Goal: Navigation & Orientation: Find specific page/section

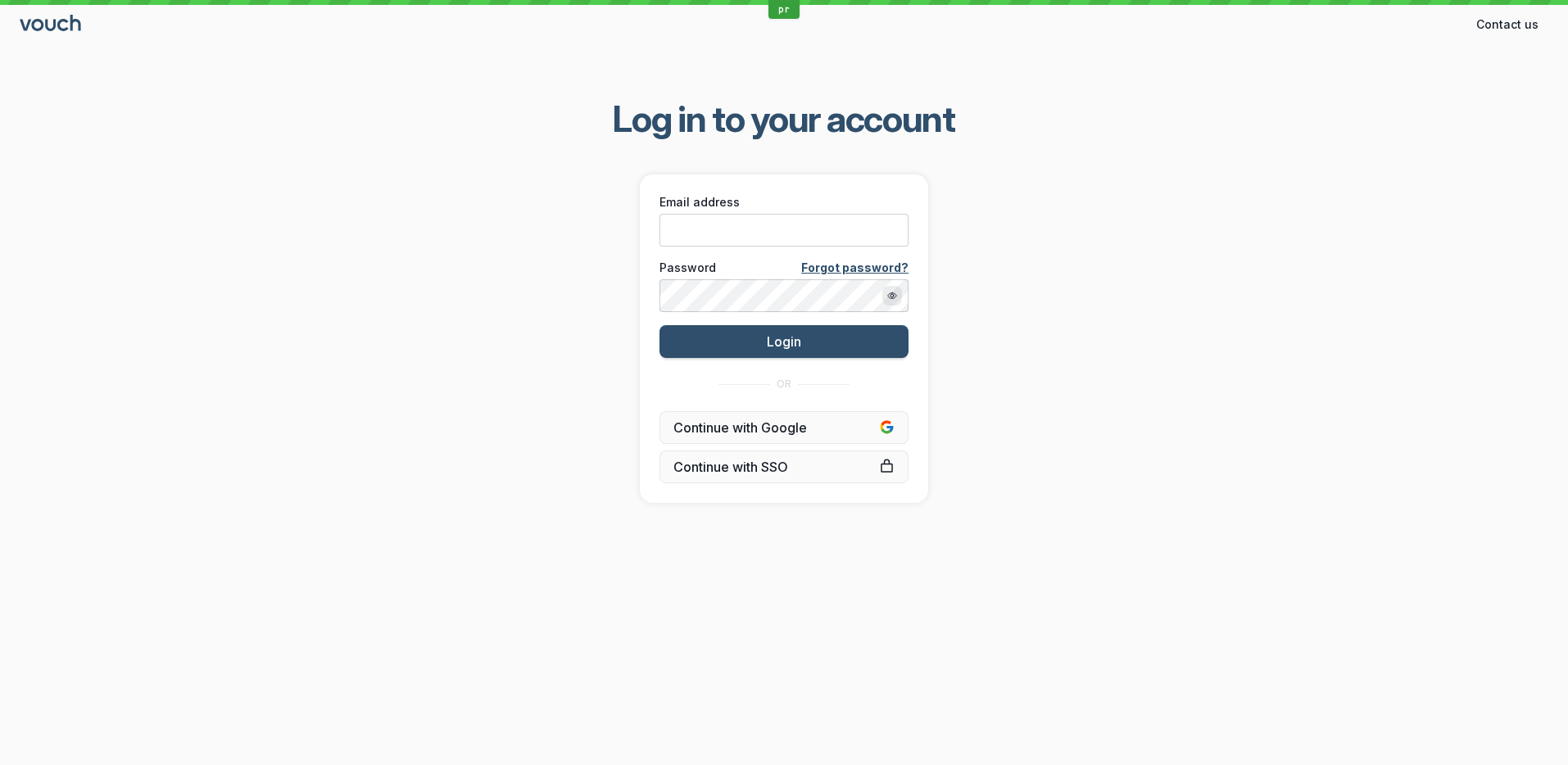
click at [703, 246] on div "Email address" at bounding box center [784, 219] width 260 height 63
click at [704, 239] on input "Email address" at bounding box center [784, 231] width 249 height 33
type input "[PERSON_NAME][EMAIL_ADDRESS][DOMAIN_NAME]"
click at [659, 325] on button "Login" at bounding box center [784, 342] width 249 height 33
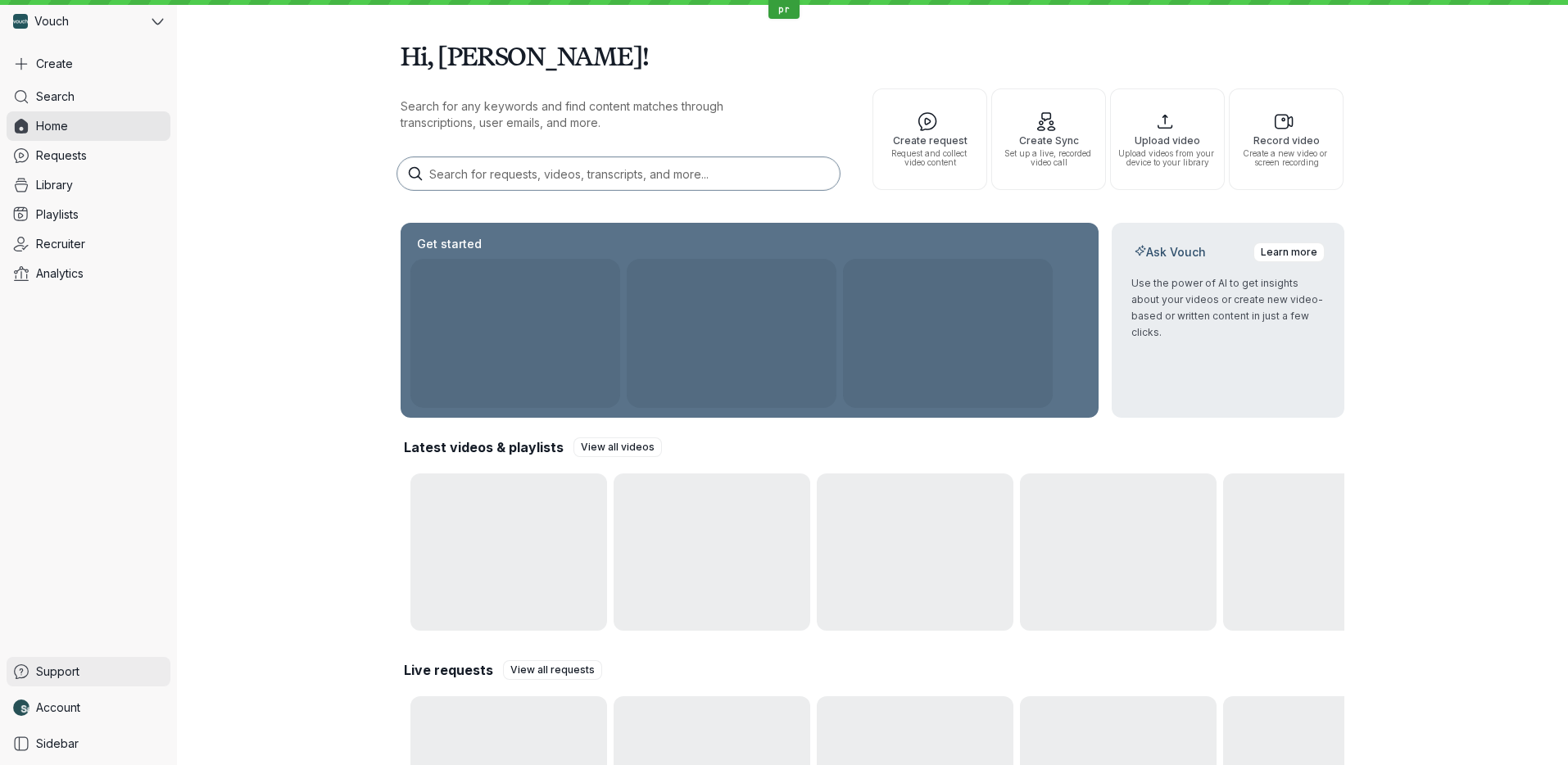
click at [128, 664] on link "Support" at bounding box center [89, 672] width 164 height 29
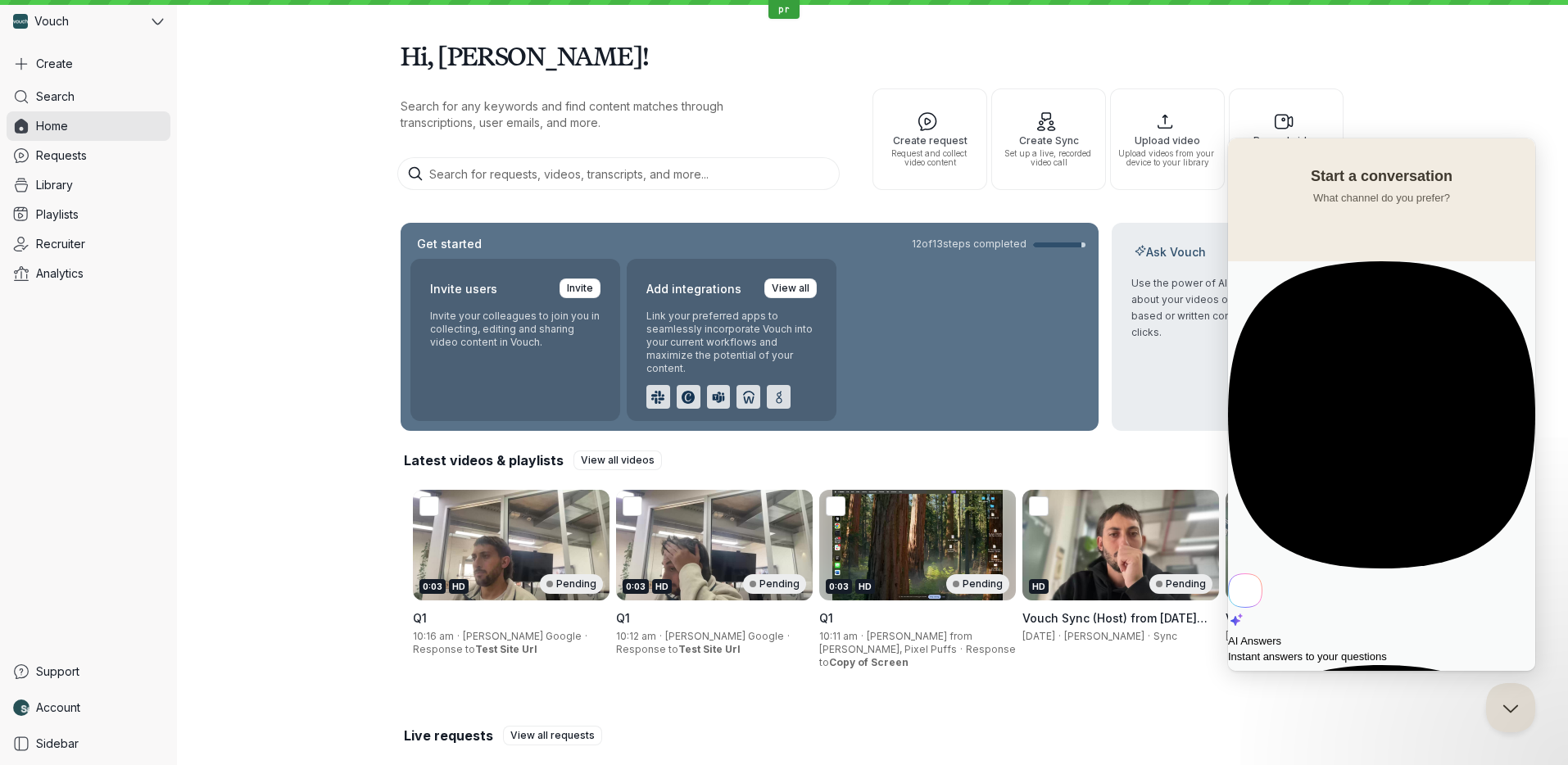
click at [1368, 648] on span "Instant answers to your questions" at bounding box center [1381, 656] width 307 height 17
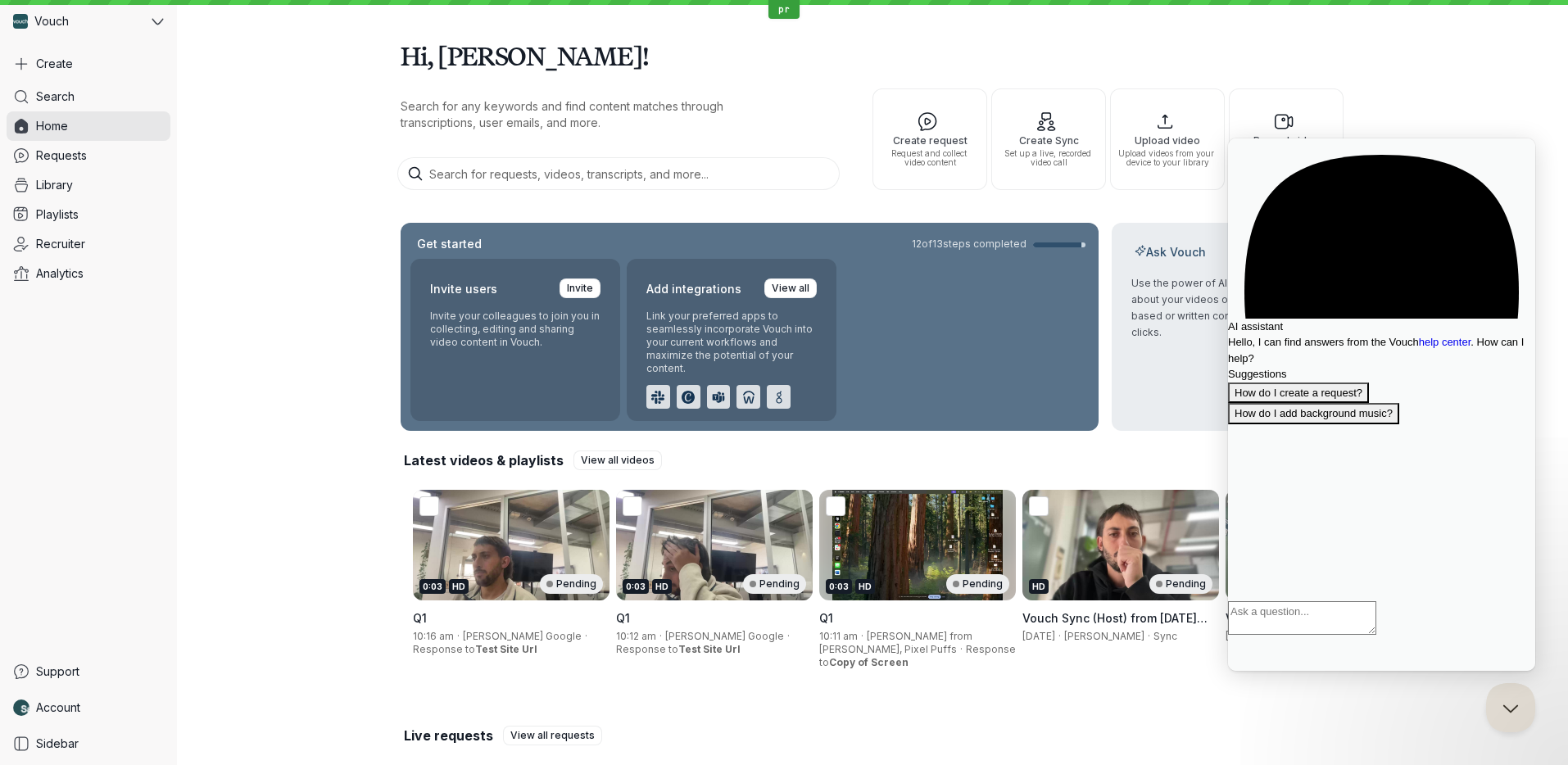
click at [1382, 152] on span "Go back" at bounding box center [1382, 146] width 0 height 13
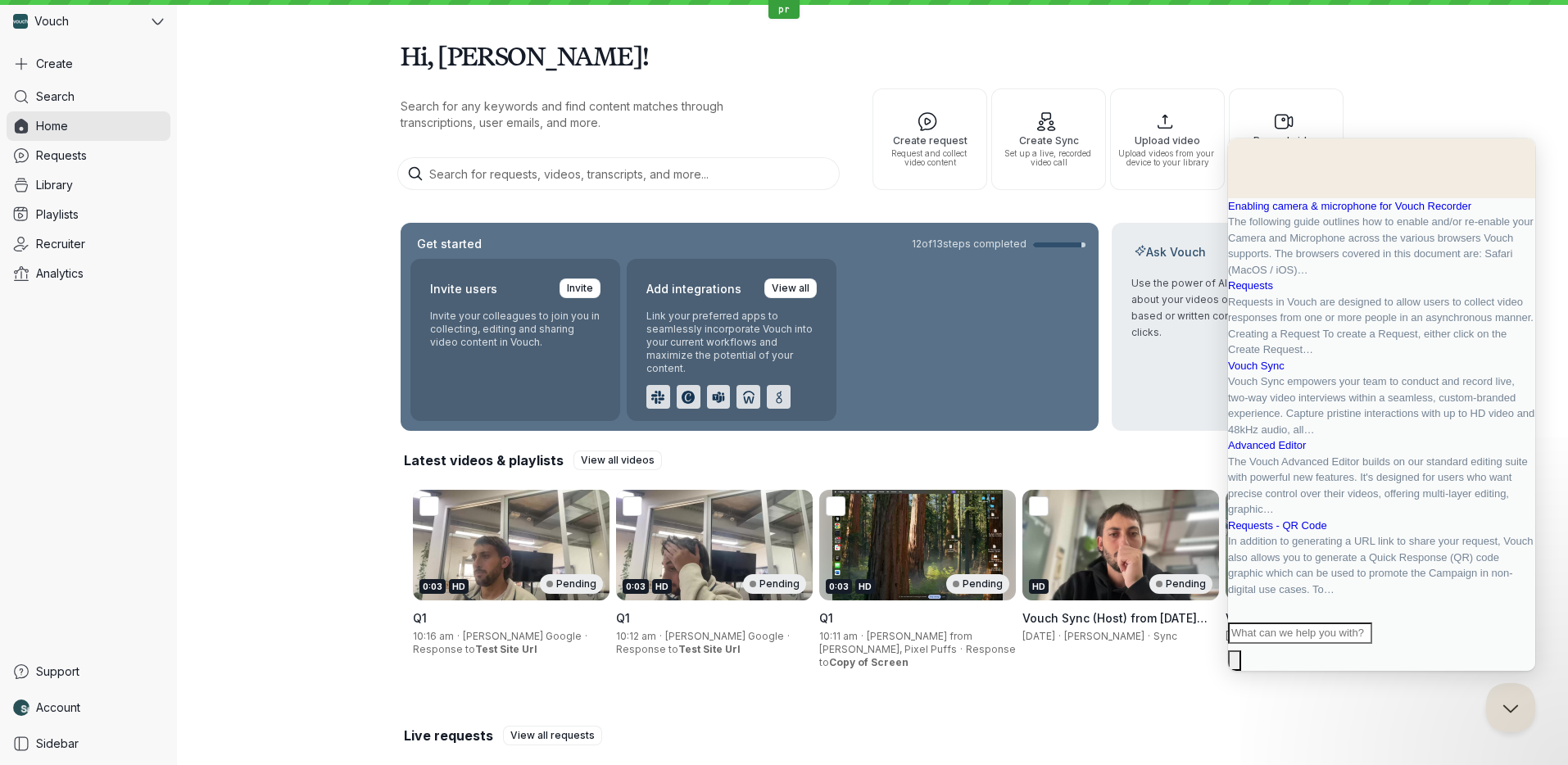
click at [1353, 152] on span "Go back" at bounding box center [1353, 146] width 0 height 13
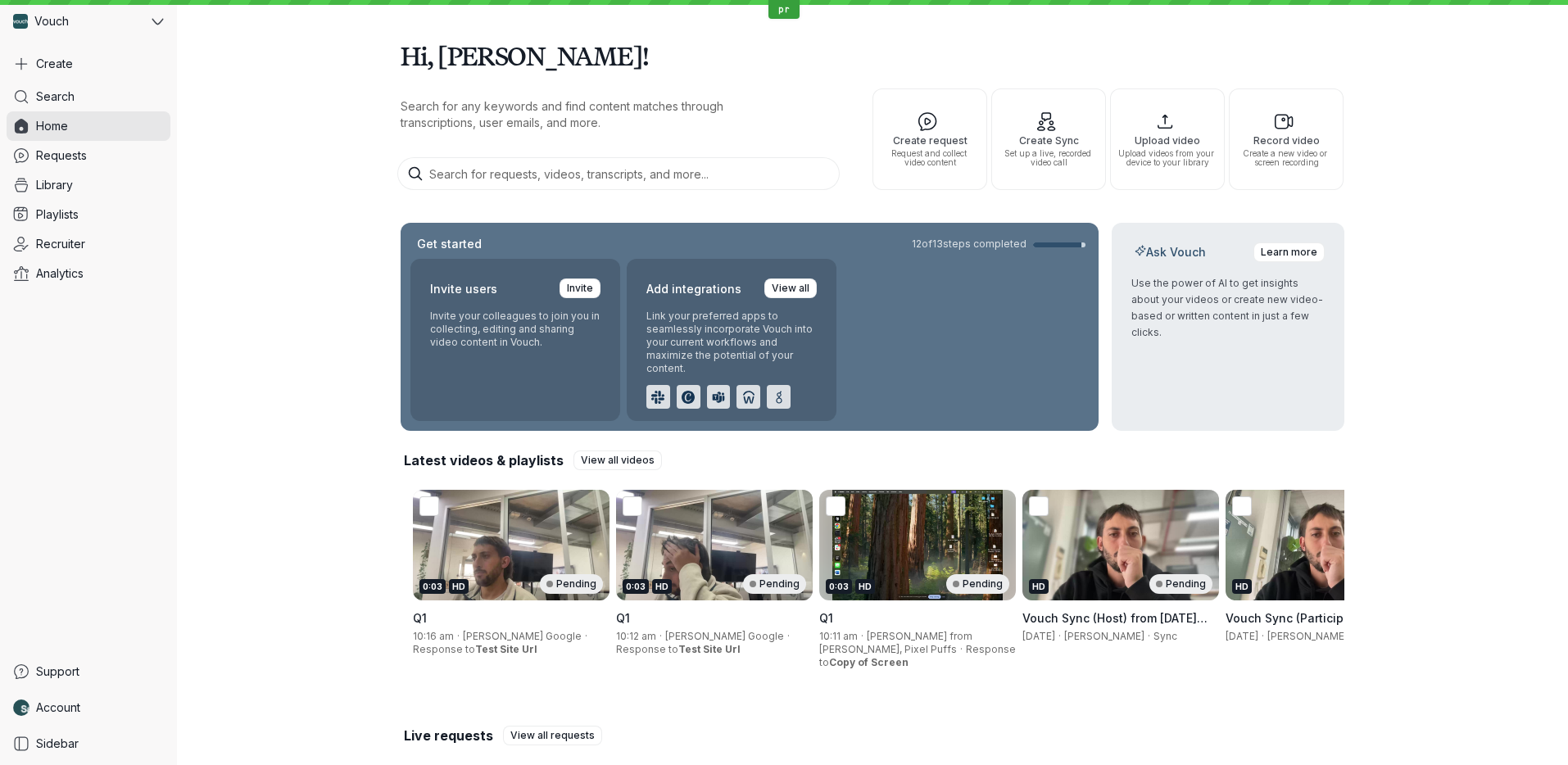
click at [1266, 388] on div "Ask Vouch Learn more Use the power of AI to get insights about your videos or c…" at bounding box center [1227, 327] width 233 height 208
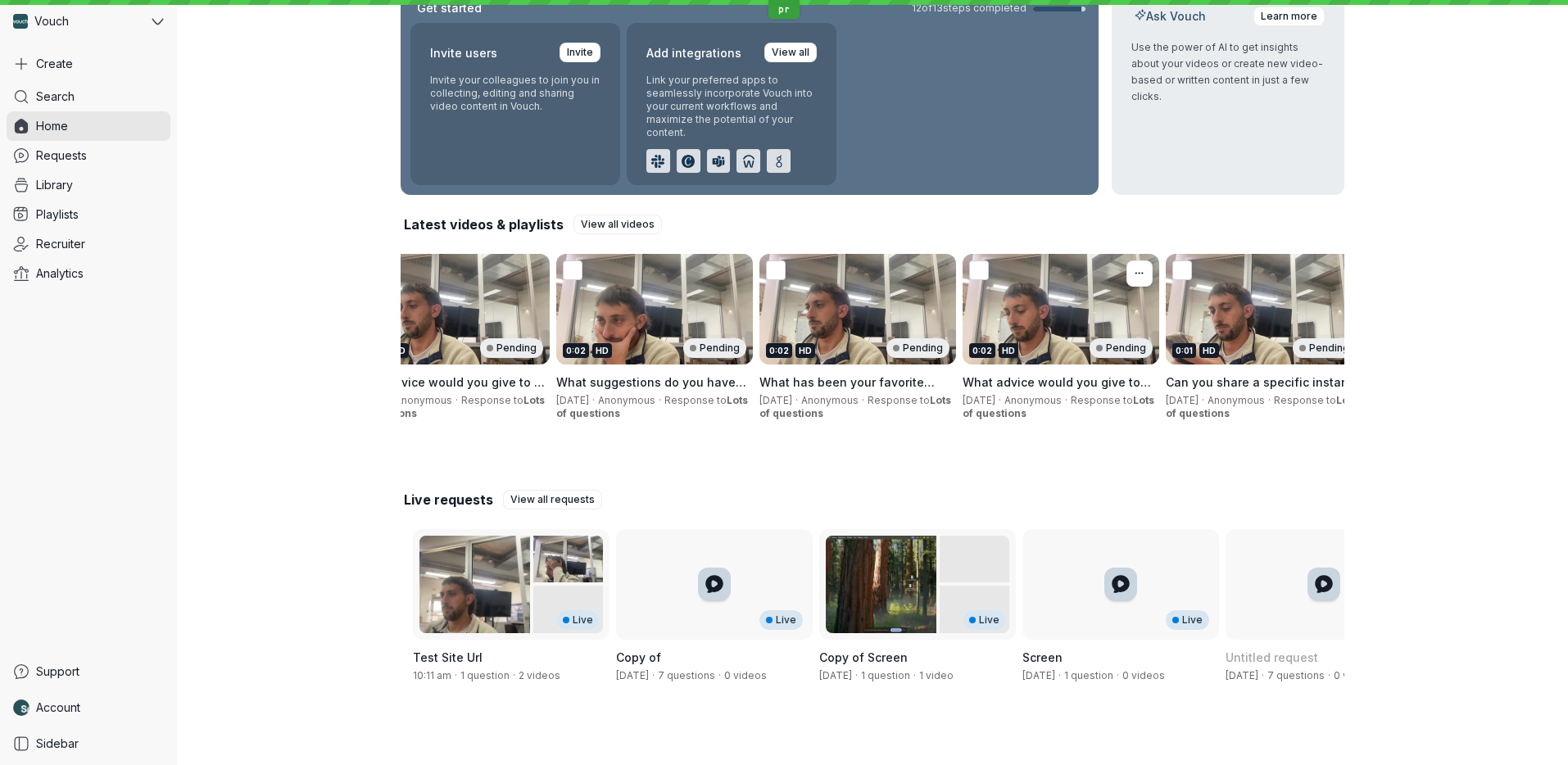
scroll to position [0, 6576]
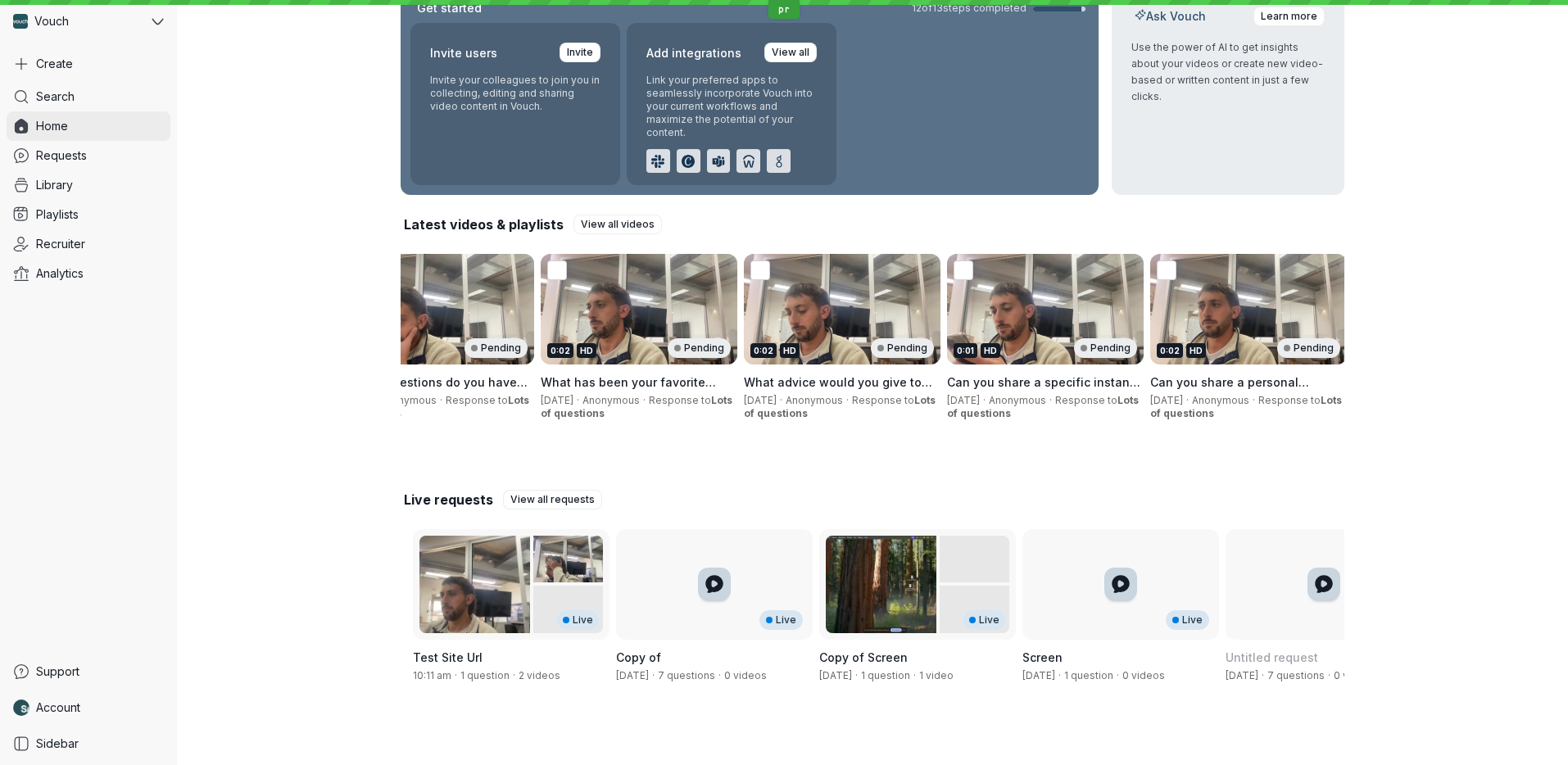
drag, startPoint x: 108, startPoint y: 135, endPoint x: 116, endPoint y: 157, distance: 23.4
click at [108, 135] on link "Home" at bounding box center [89, 126] width 164 height 29
click at [118, 159] on link "Requests" at bounding box center [89, 156] width 164 height 29
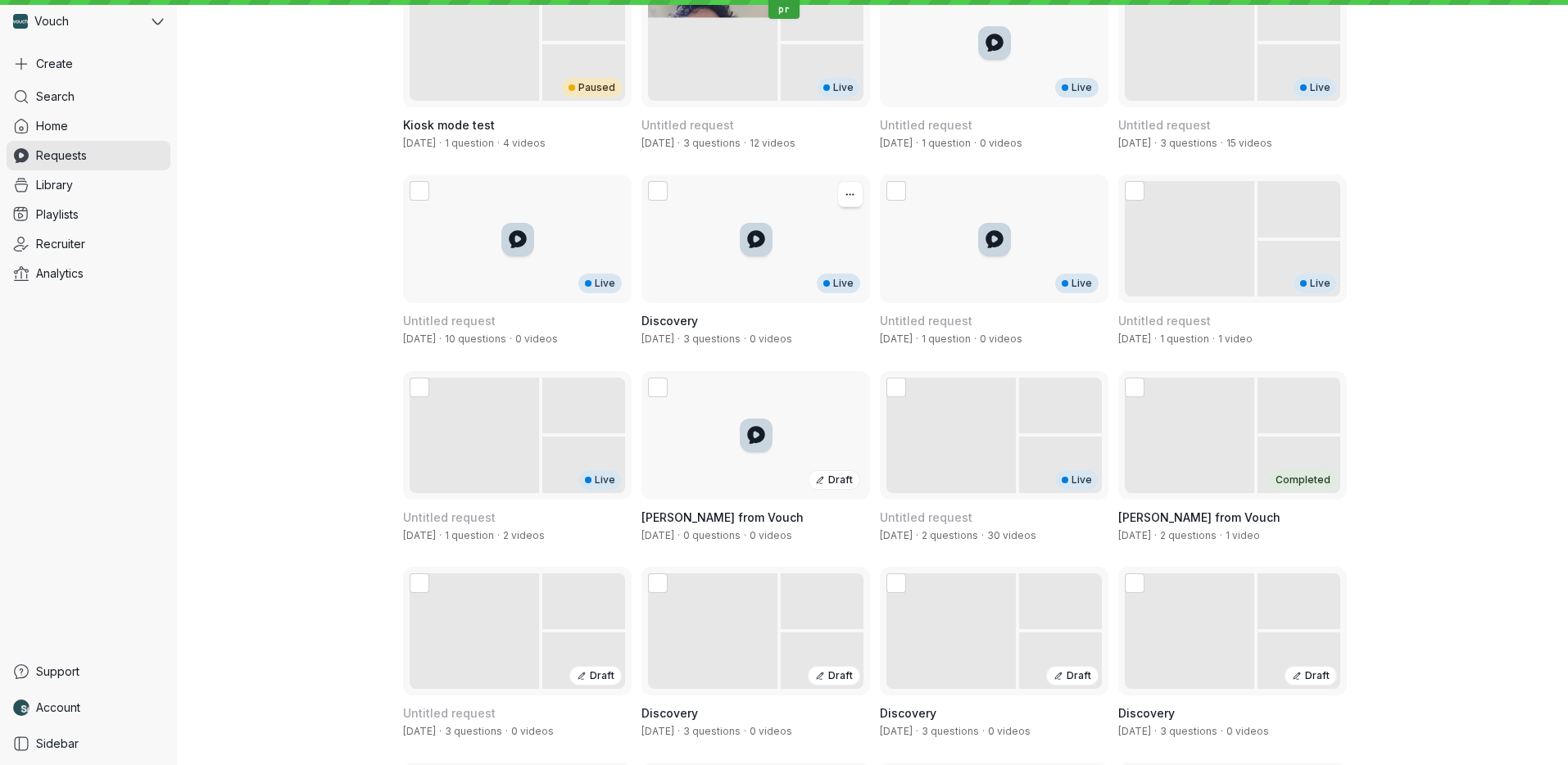
scroll to position [1950, 0]
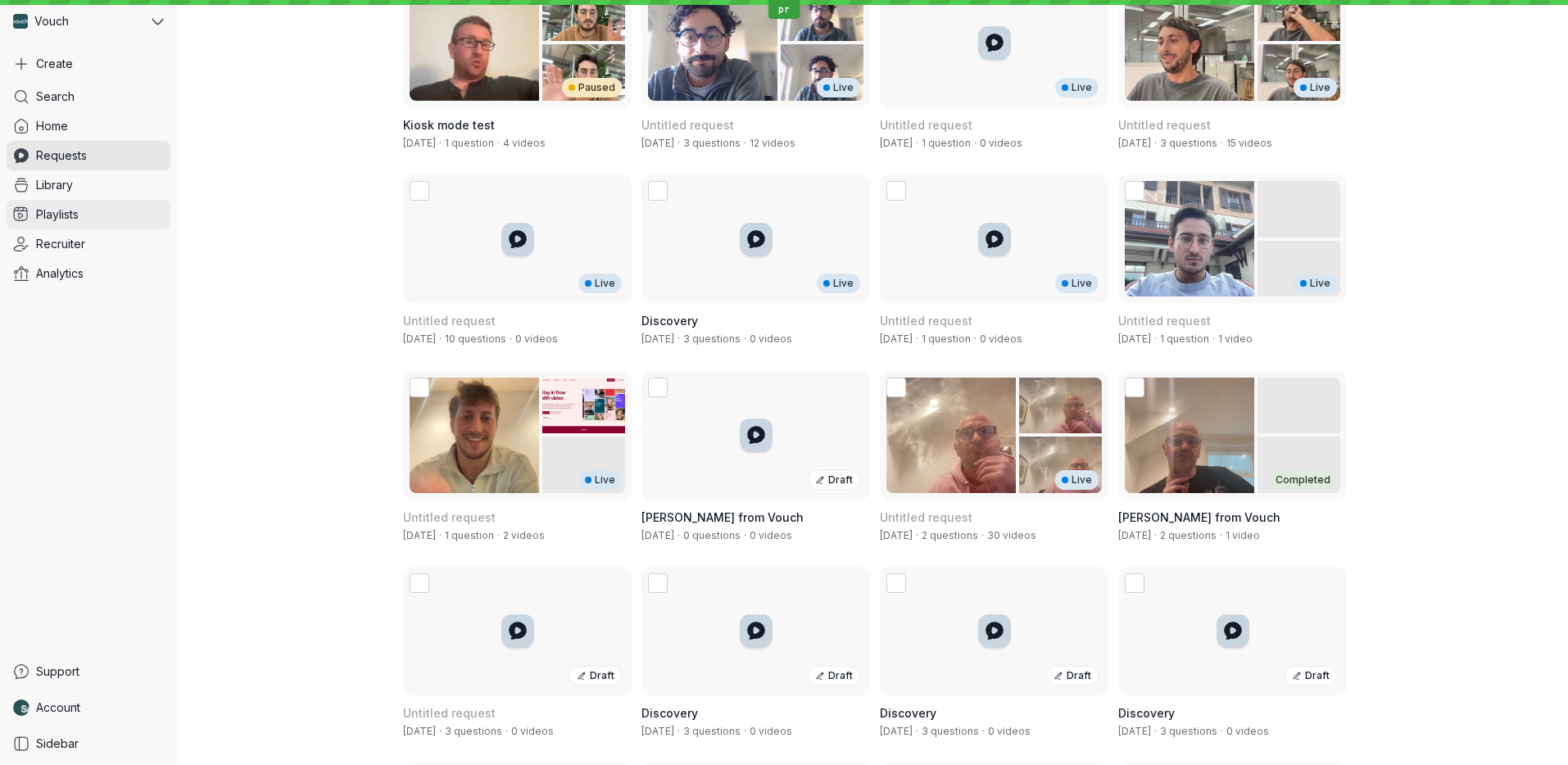
click at [115, 201] on link "Playlists" at bounding box center [89, 214] width 164 height 29
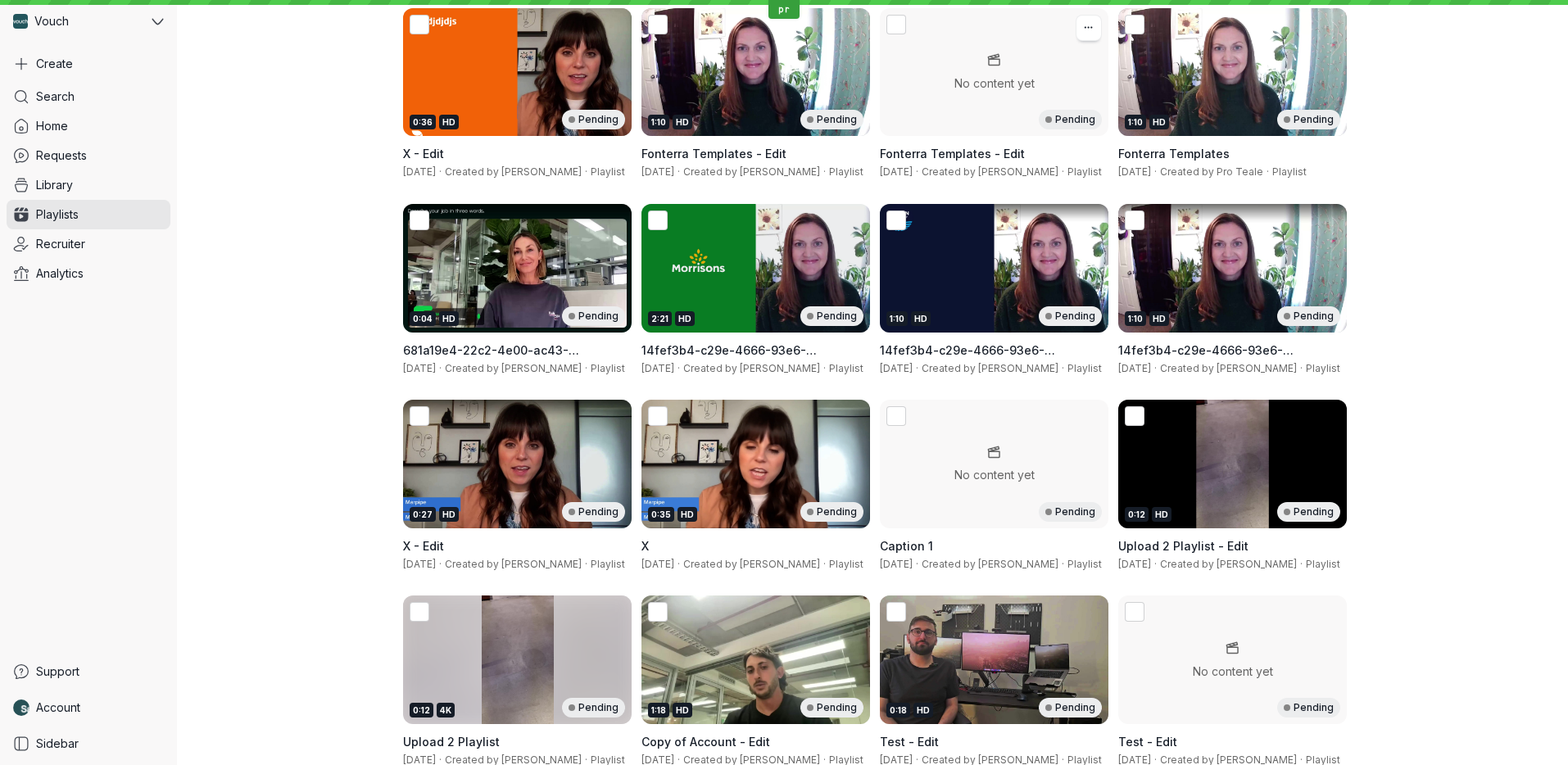
scroll to position [391, 0]
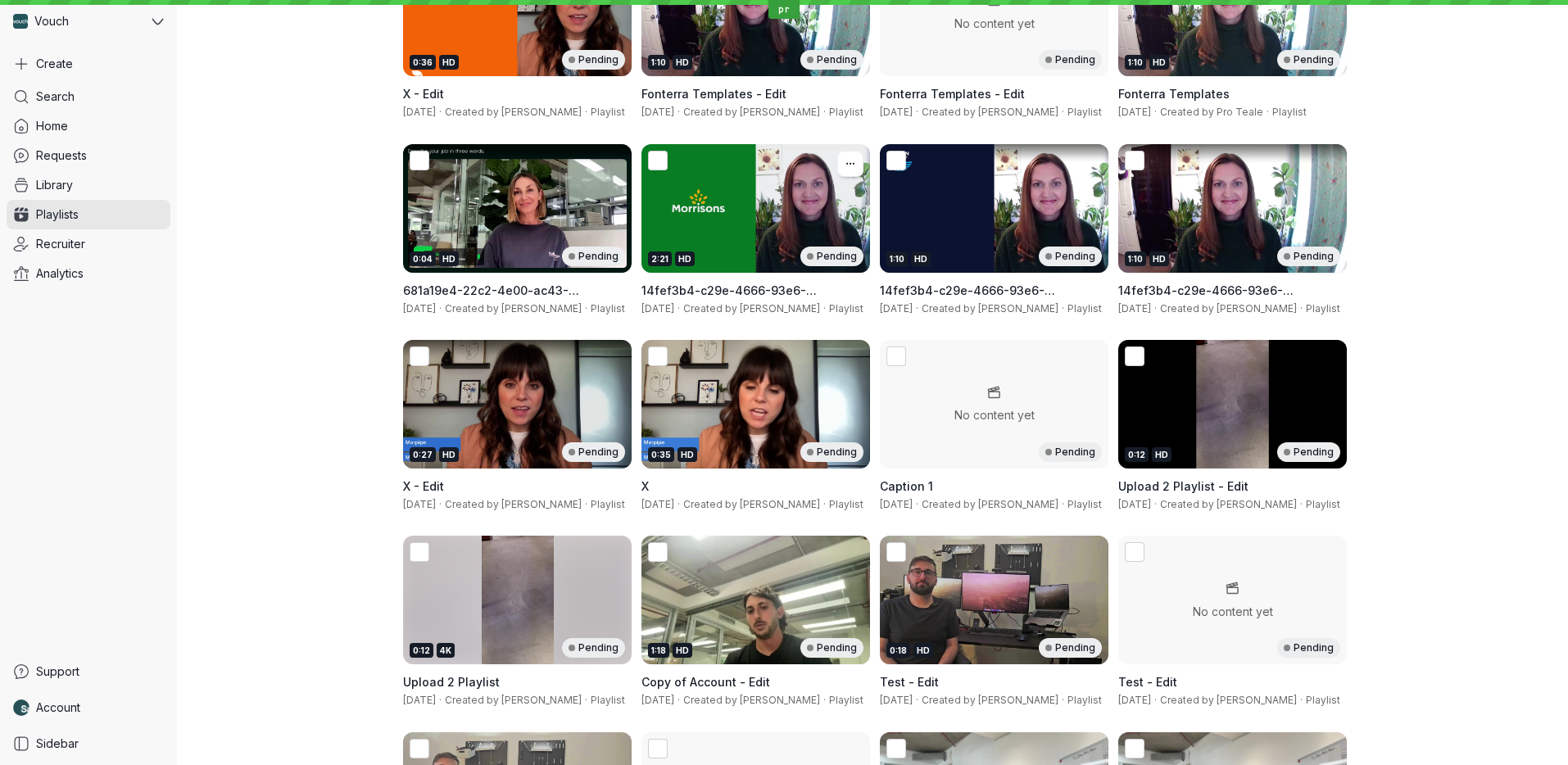
click at [729, 169] on div "2:21 HD Pending" at bounding box center [756, 208] width 229 height 128
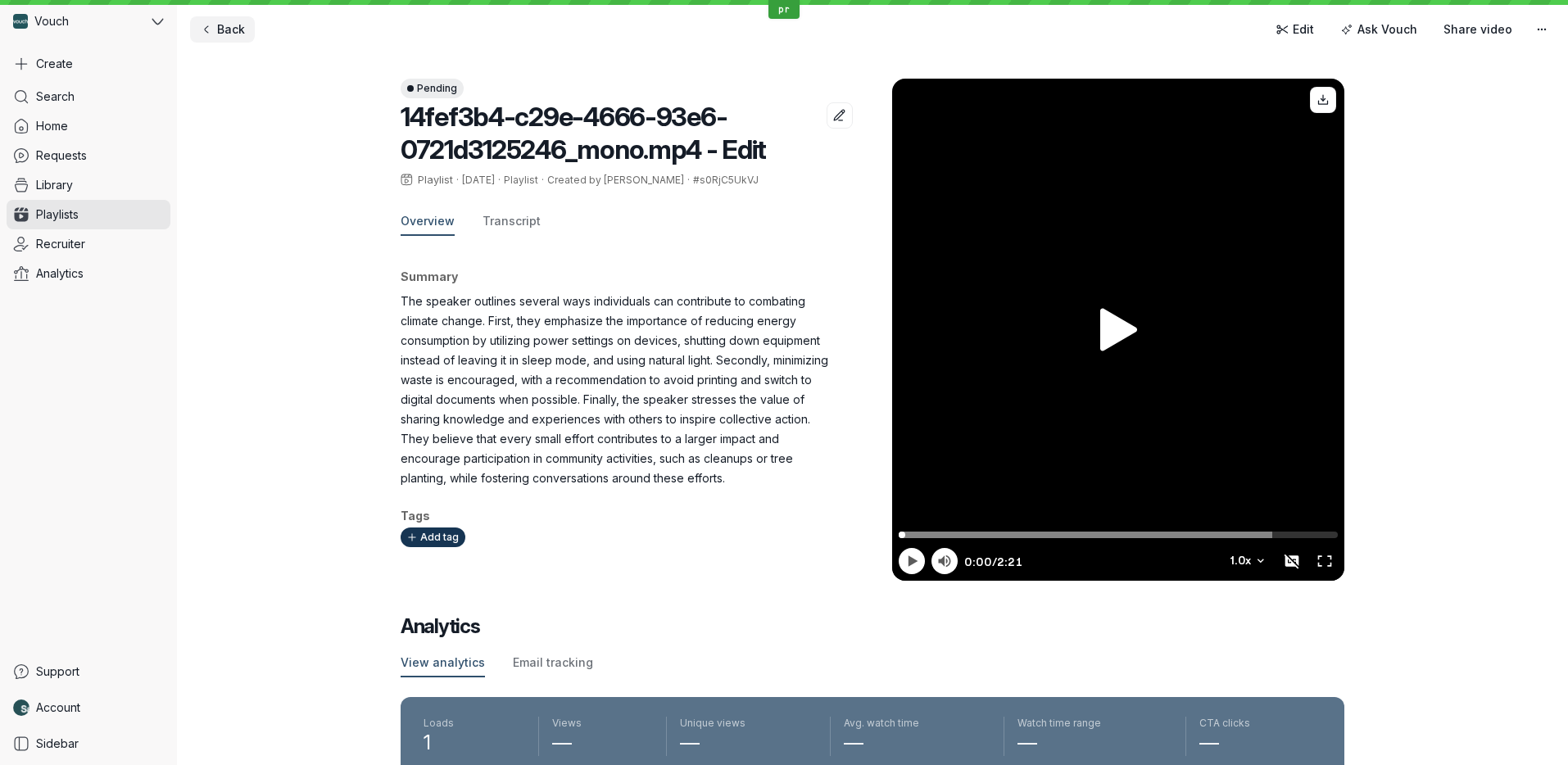
click at [239, 33] on span "Back" at bounding box center [231, 29] width 28 height 17
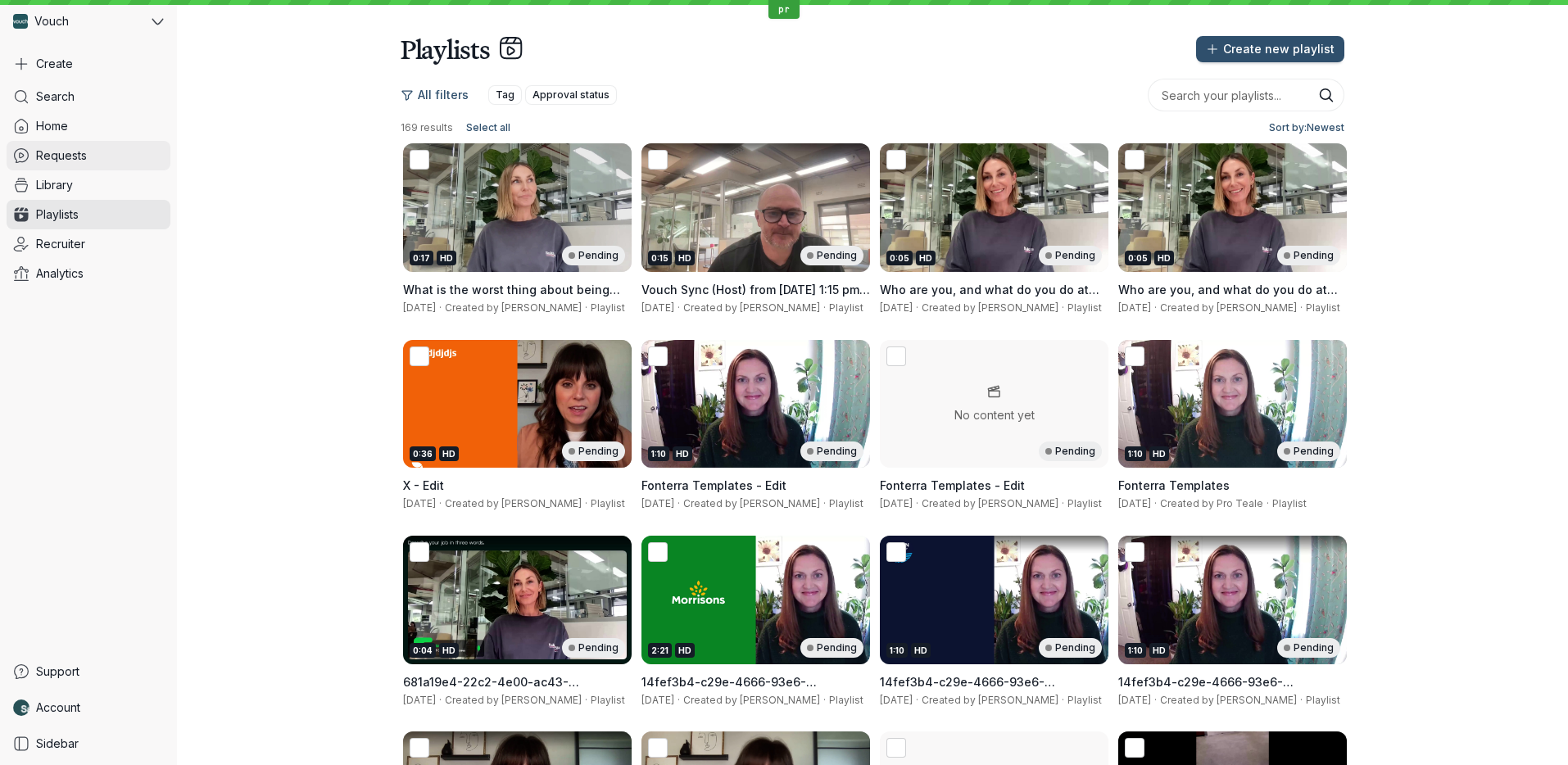
click at [135, 141] on link "Requests" at bounding box center [89, 156] width 164 height 29
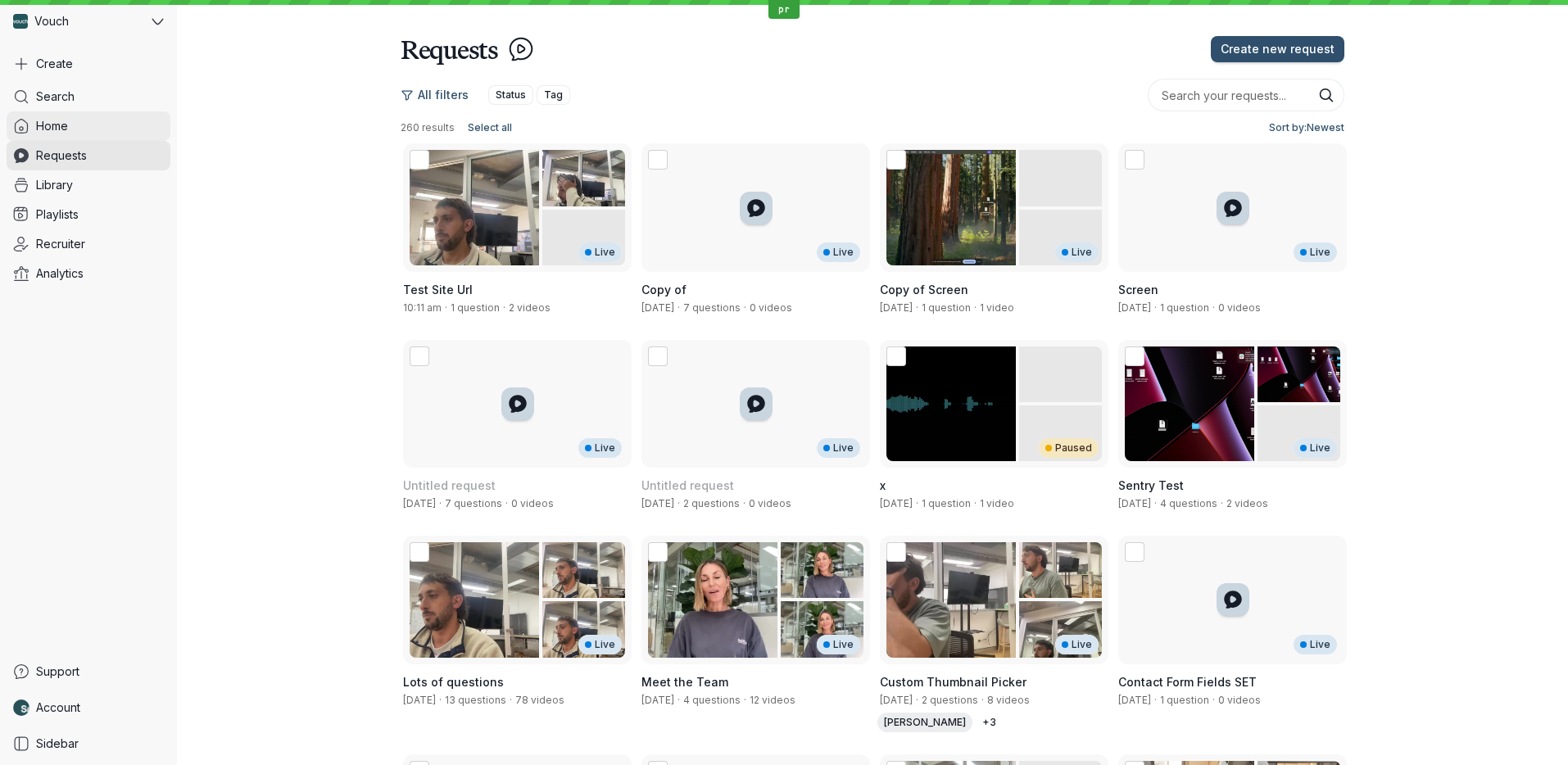
click at [135, 138] on link "Home" at bounding box center [89, 126] width 164 height 29
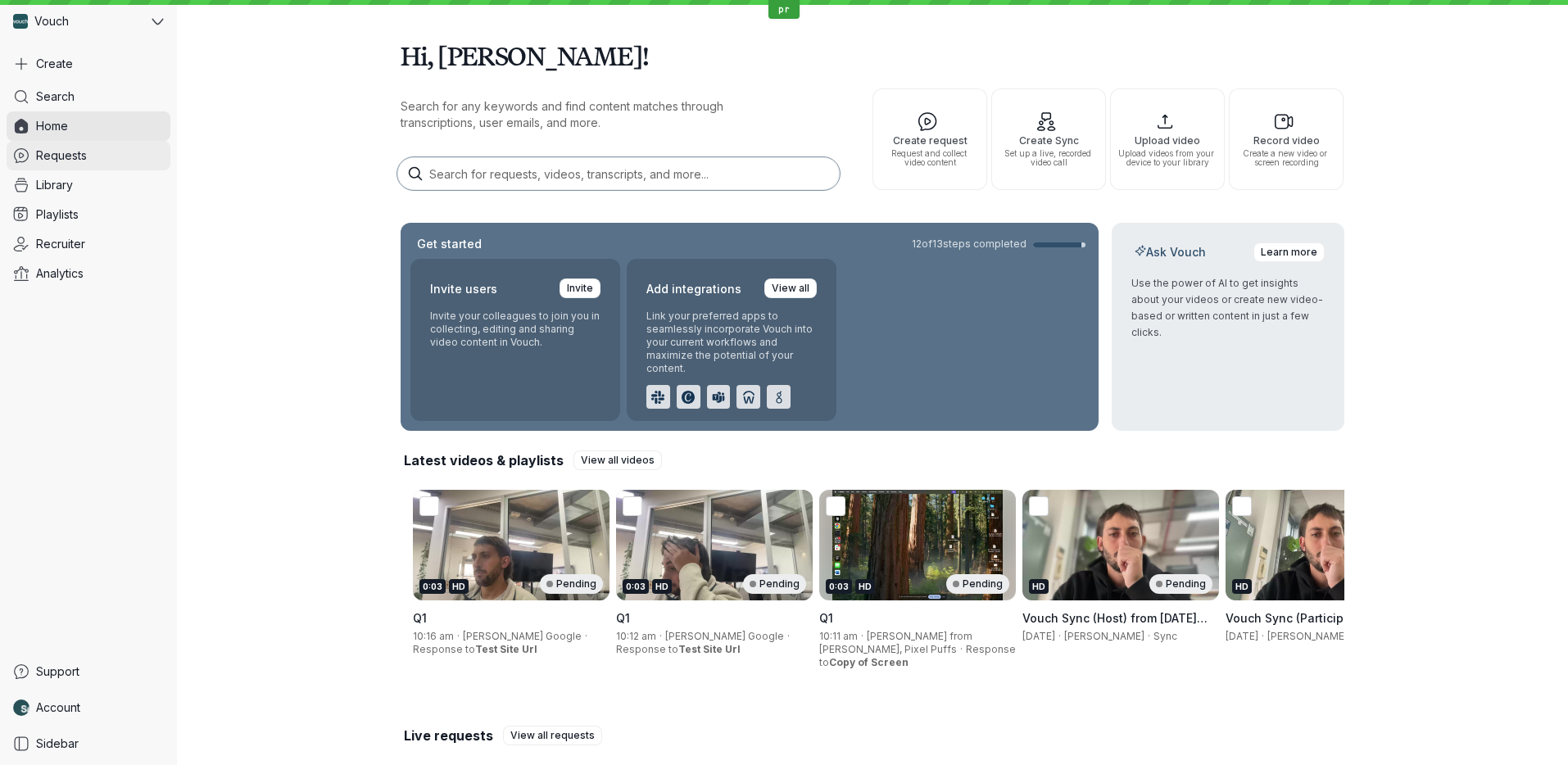
click at [125, 163] on link "Requests" at bounding box center [89, 156] width 164 height 29
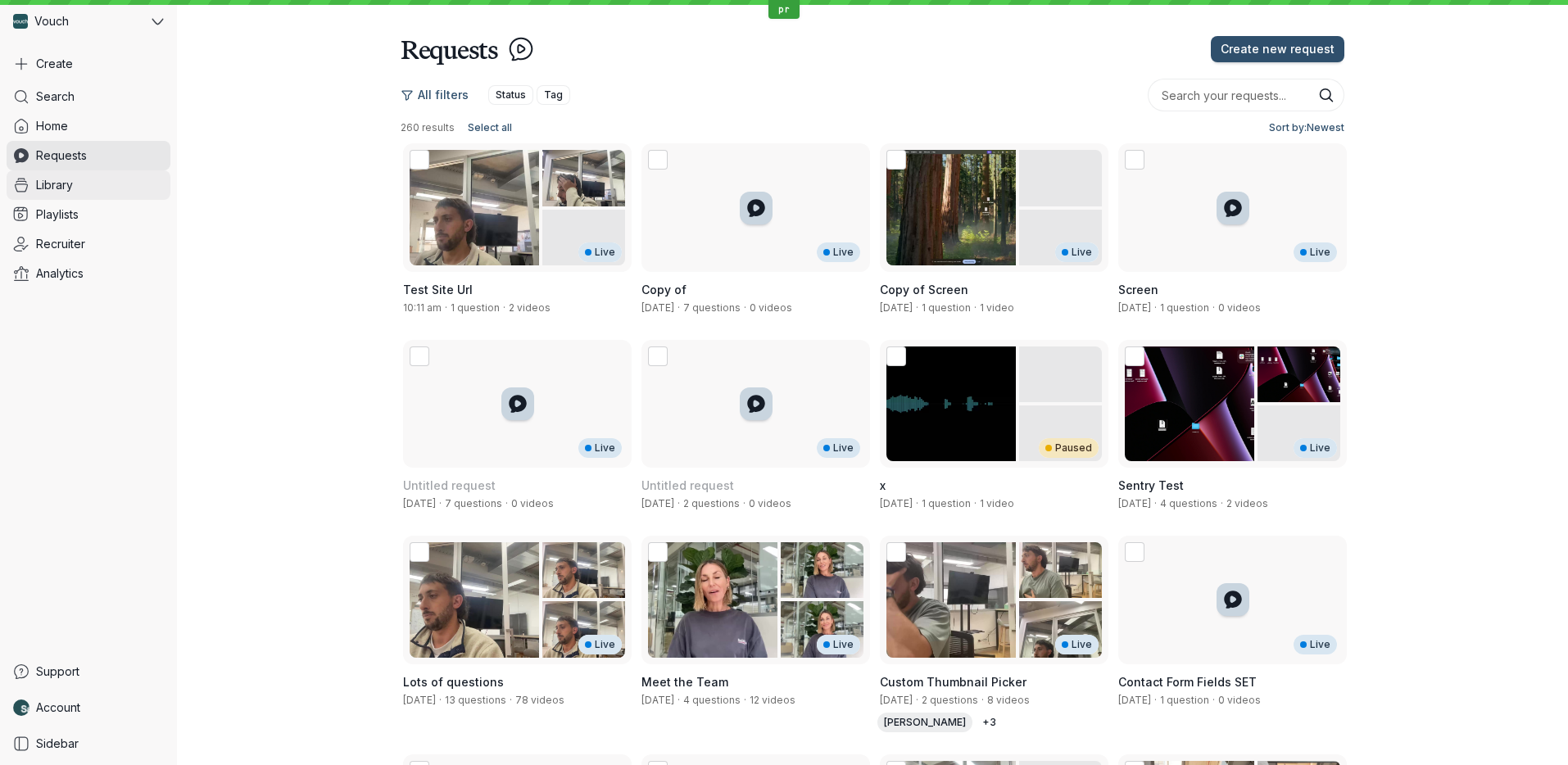
click at [125, 183] on link "Library" at bounding box center [89, 185] width 164 height 29
